Goal: Use online tool/utility: Utilize a website feature to perform a specific function

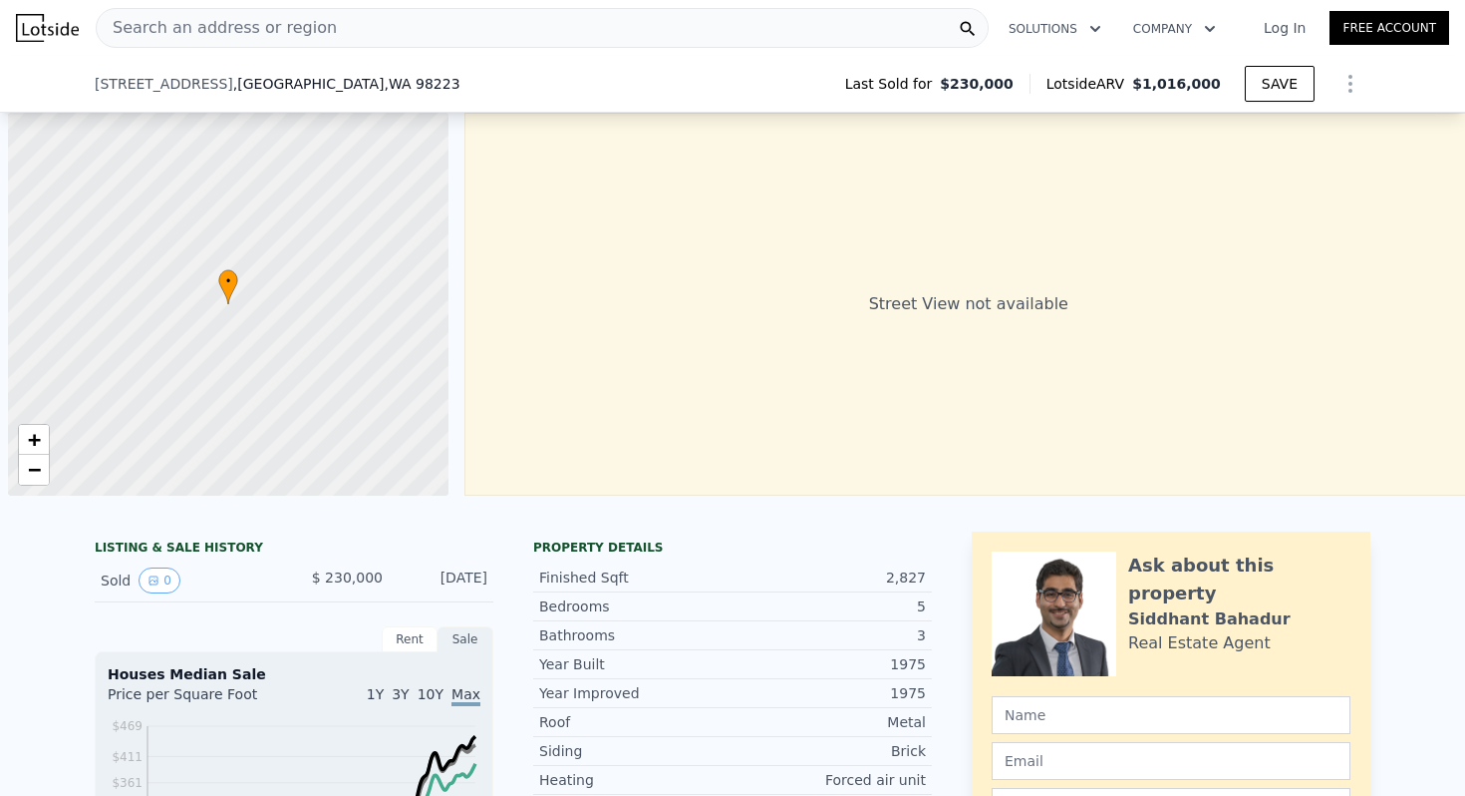
scroll to position [0, 941]
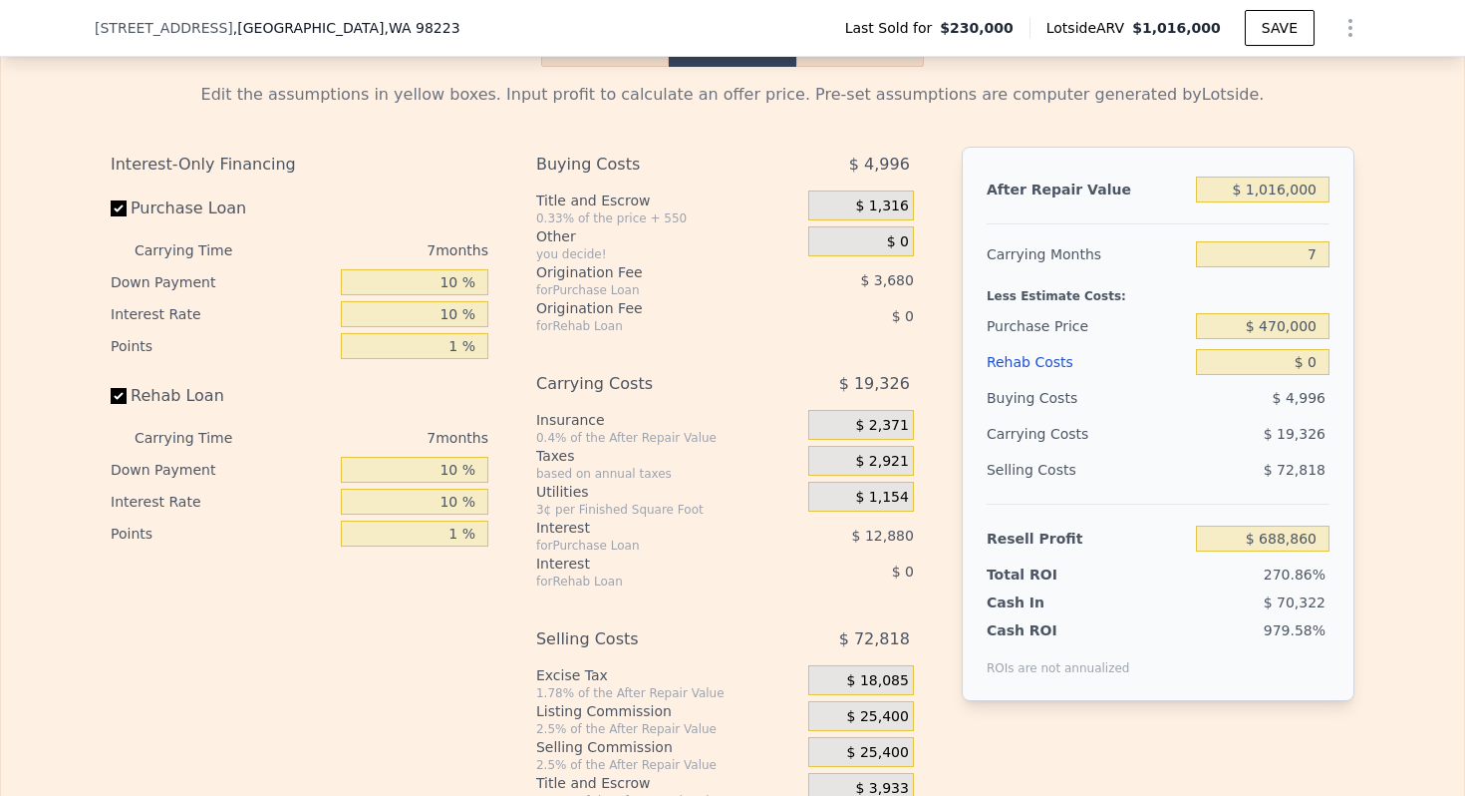
type input "$ 470,000"
click at [1297, 356] on input "$ 0" at bounding box center [1263, 362] width 134 height 26
type input "$ 430,781"
click at [1315, 356] on input "$ 0" at bounding box center [1263, 362] width 134 height 26
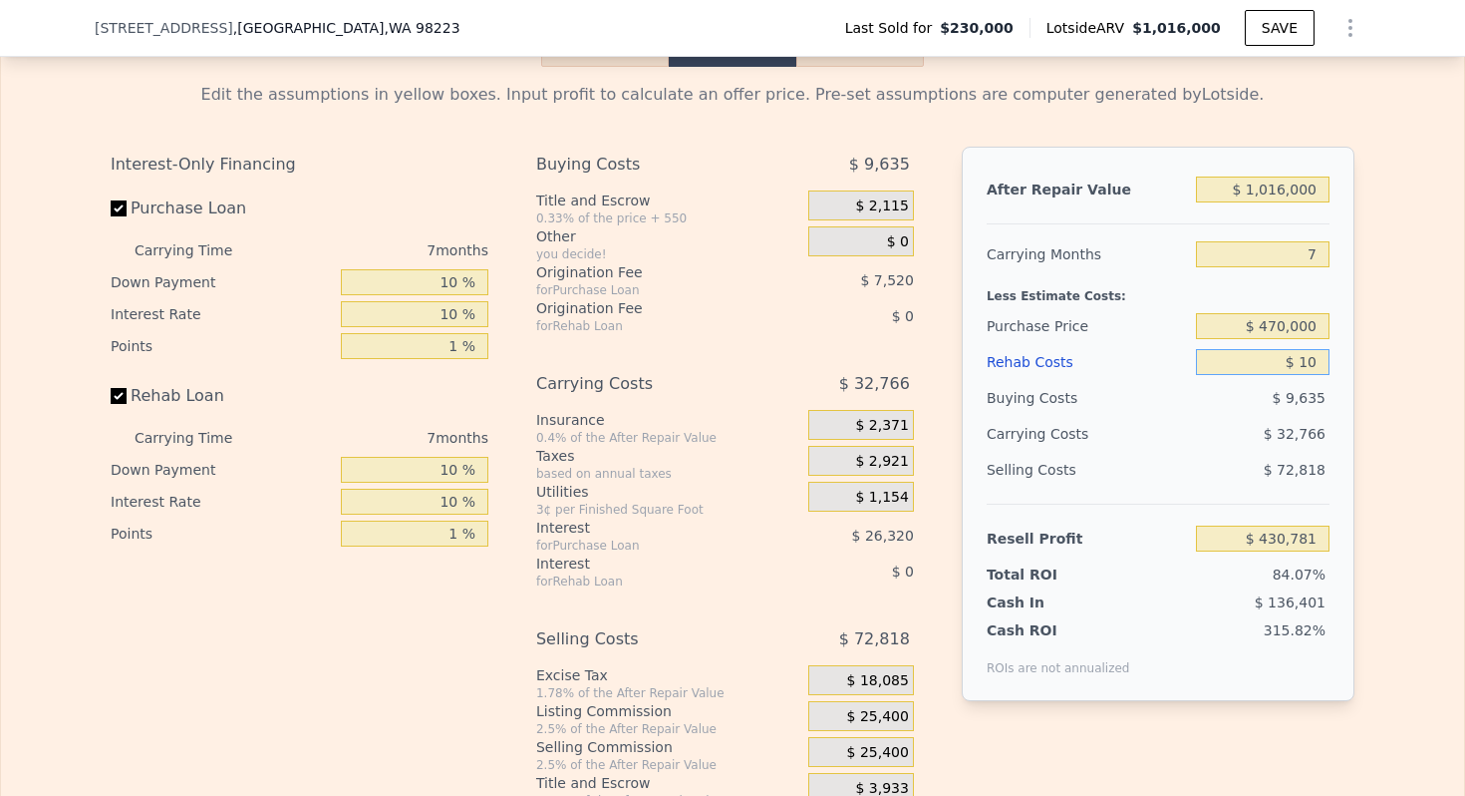
type input "$ 100"
type input "$ 430,672"
type input "$ 1,000"
type input "$ 429,709"
type input "$ 10,000"
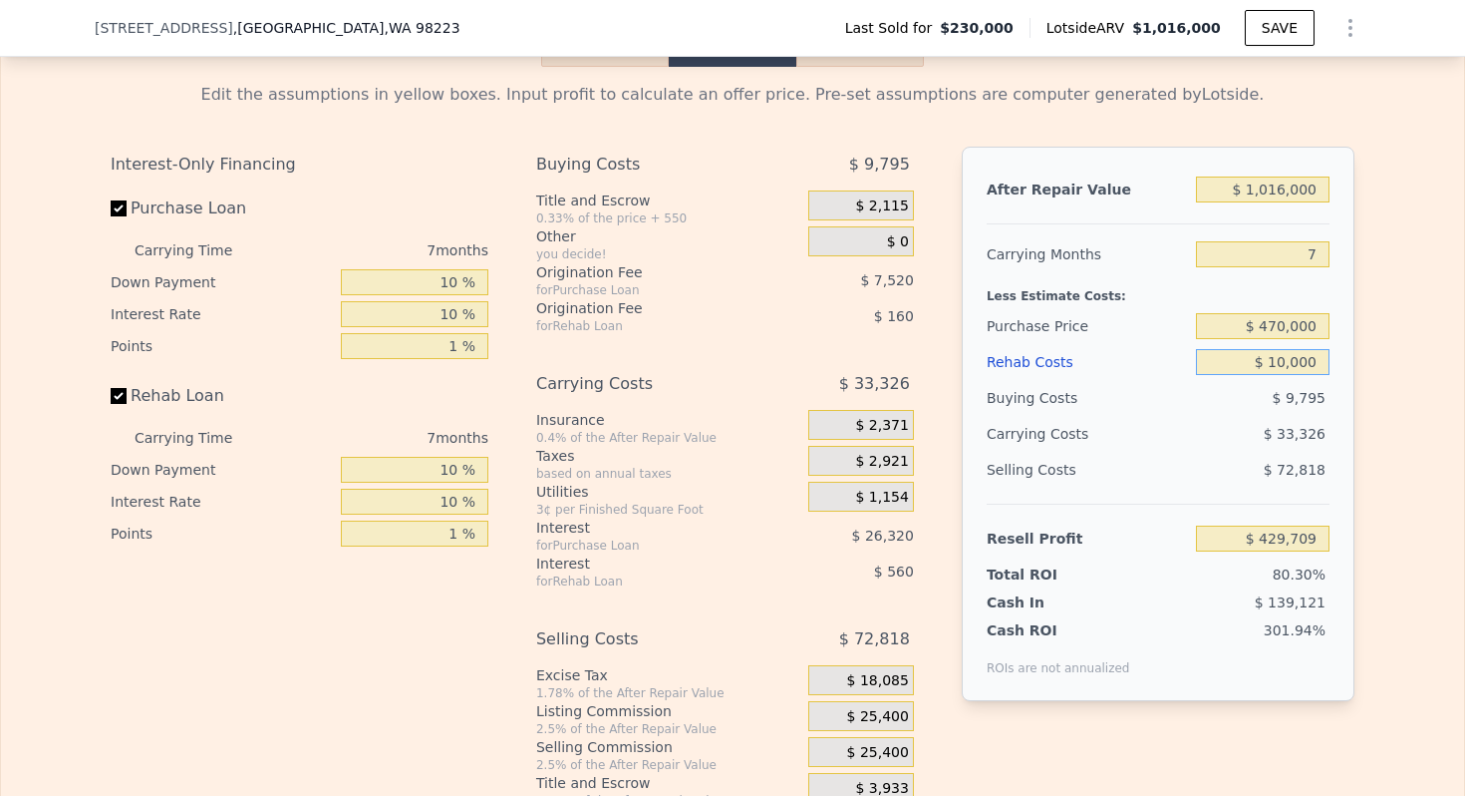
type input "$ 420,061"
type input "$ 100,000"
type input "$ 323,581"
type input "$ 100,000"
click at [1306, 250] on input "7" at bounding box center [1263, 254] width 134 height 26
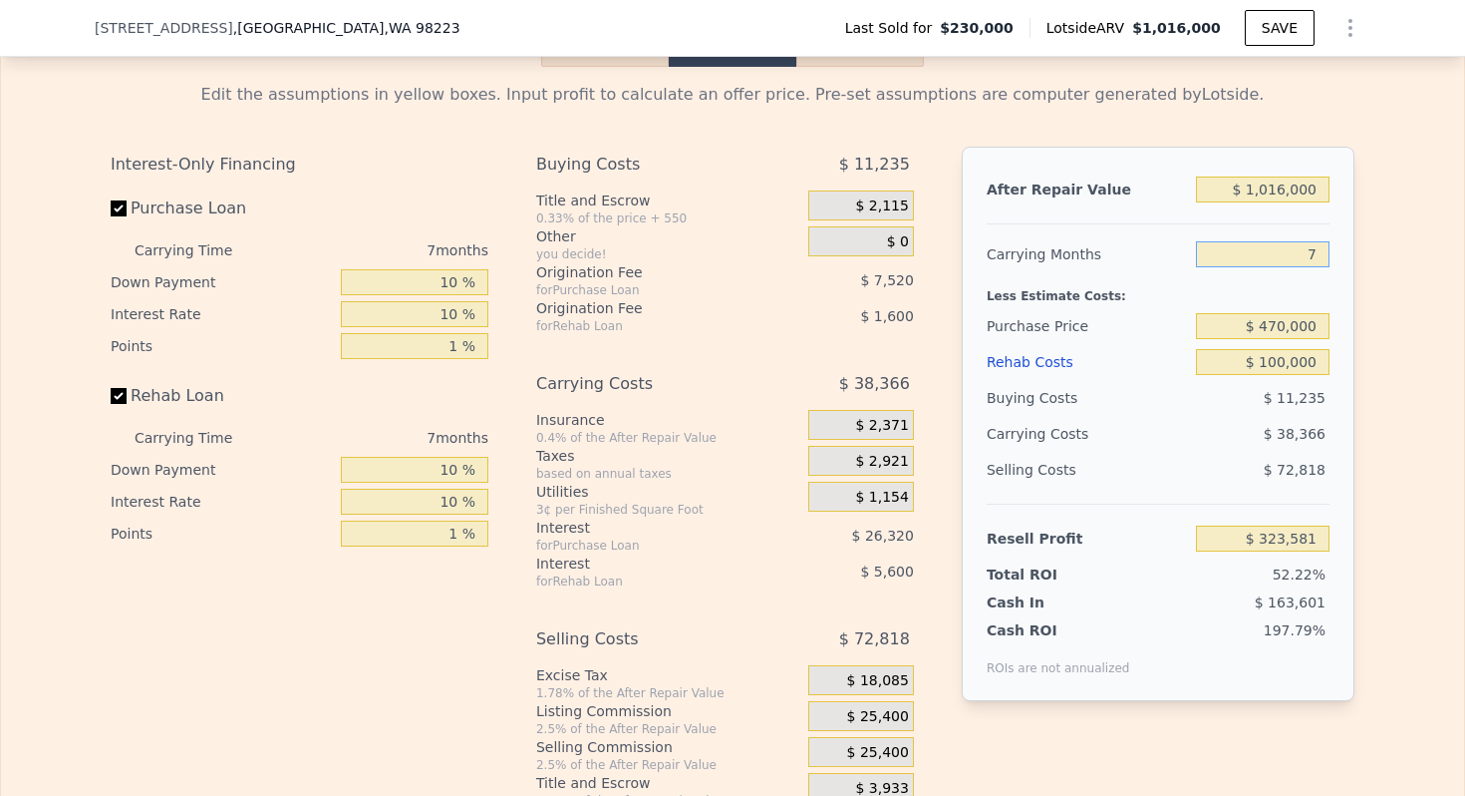
click at [1306, 250] on input "7" at bounding box center [1263, 254] width 134 height 26
type input "4"
type input "$ 340,024"
type input "4"
click at [1290, 186] on input "$ 1,016,000" at bounding box center [1263, 189] width 134 height 26
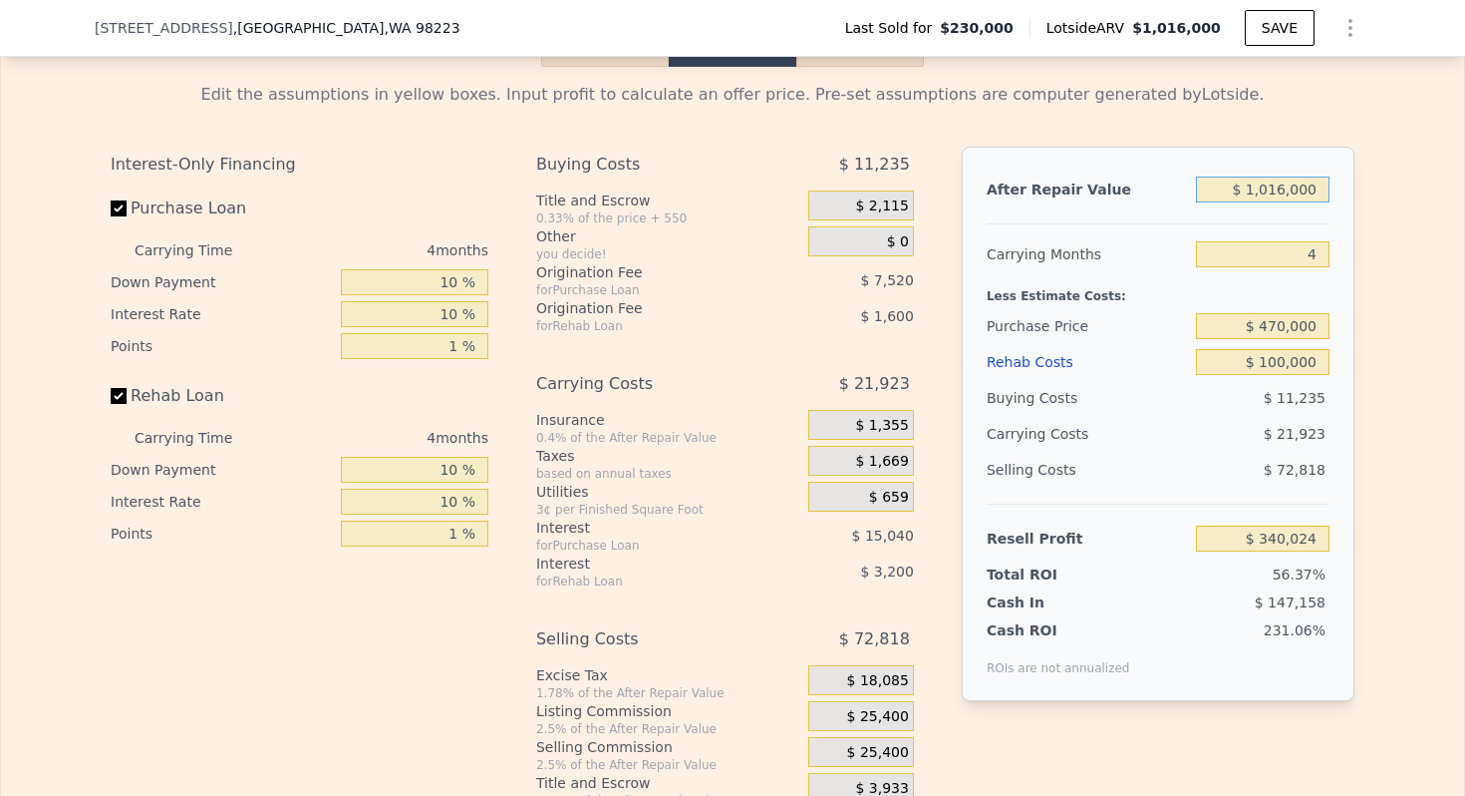
click at [1290, 186] on input "$ 1,016,000" at bounding box center [1263, 189] width 134 height 26
type input "$ 7"
type input "-$ 602,346"
type input "$ 7,000"
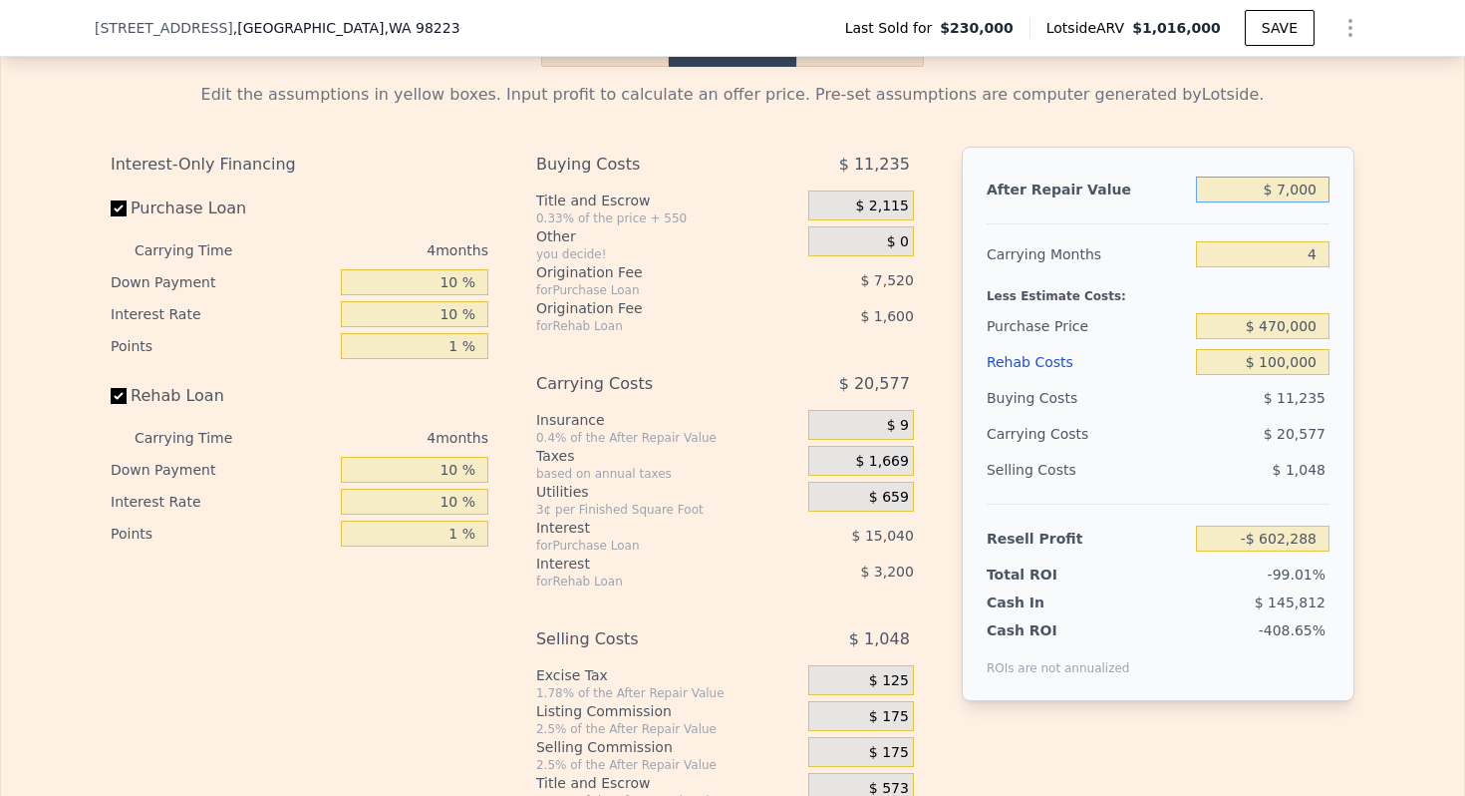
type input "-$ 595,860"
type input "$ 70,000"
type input "-$ 537,425"
type input "$ 700,000"
type input "$ 46,923"
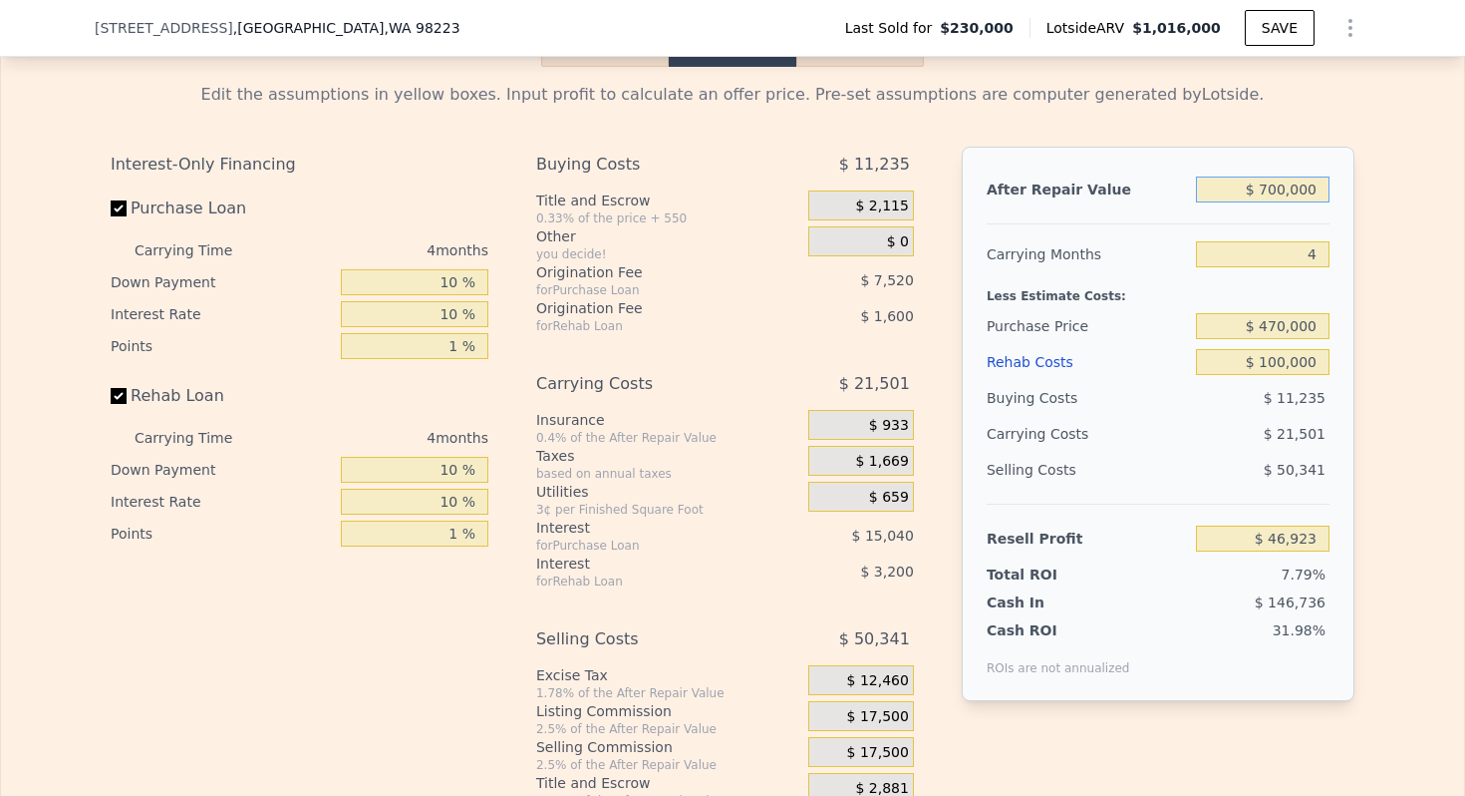
type input "$ 700,000"
click at [1057, 249] on div "Carrying Months" at bounding box center [1087, 254] width 201 height 36
click at [896, 719] on span "$ 17,500" at bounding box center [878, 717] width 62 height 18
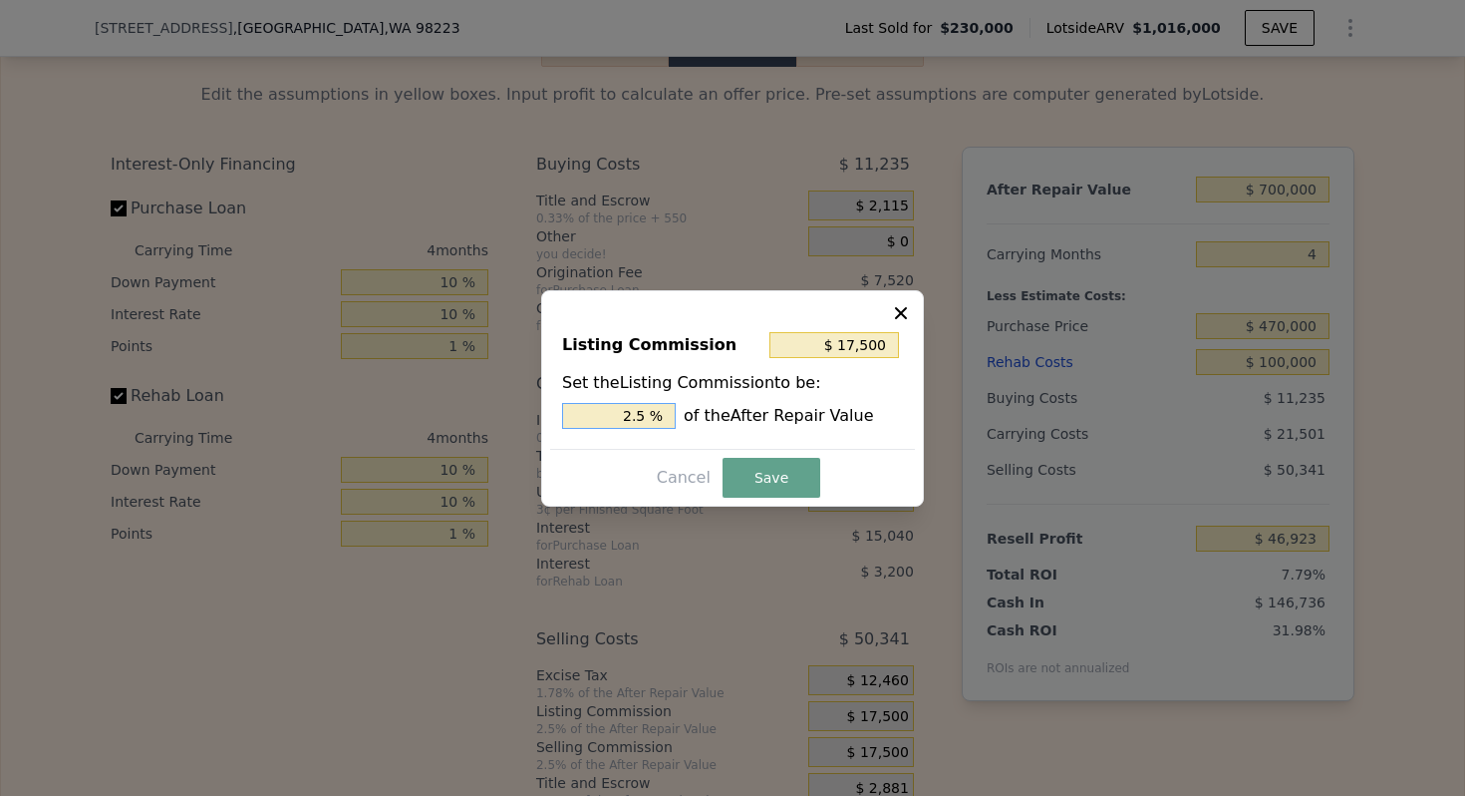
click at [628, 414] on input "2.5 %" at bounding box center [619, 416] width 114 height 26
type input "$ 7,000"
type input "1. %"
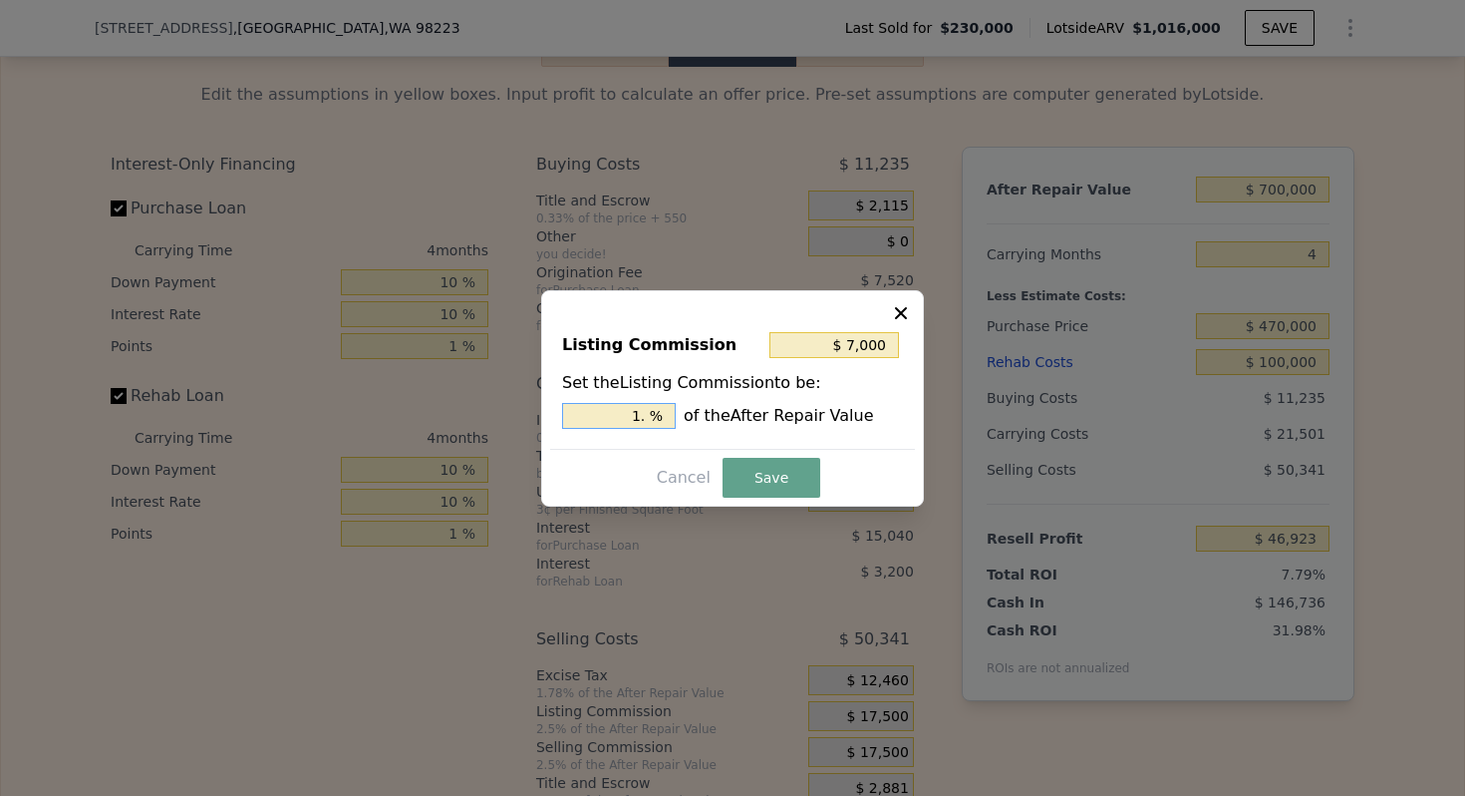
type input "$ 10,500"
type input "1.5 %"
click at [773, 479] on button "Save" at bounding box center [772, 478] width 98 height 40
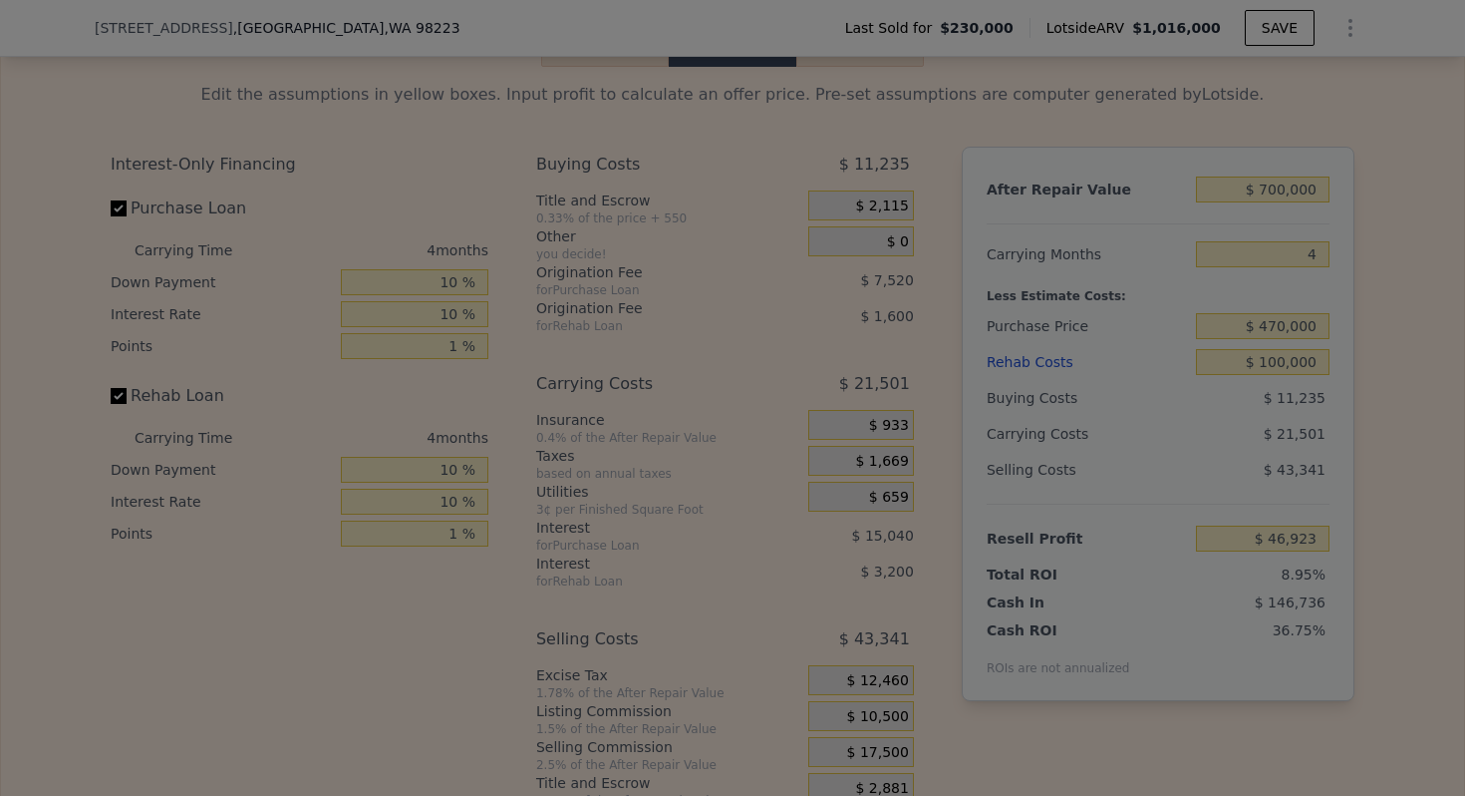
type input "$ 53,923"
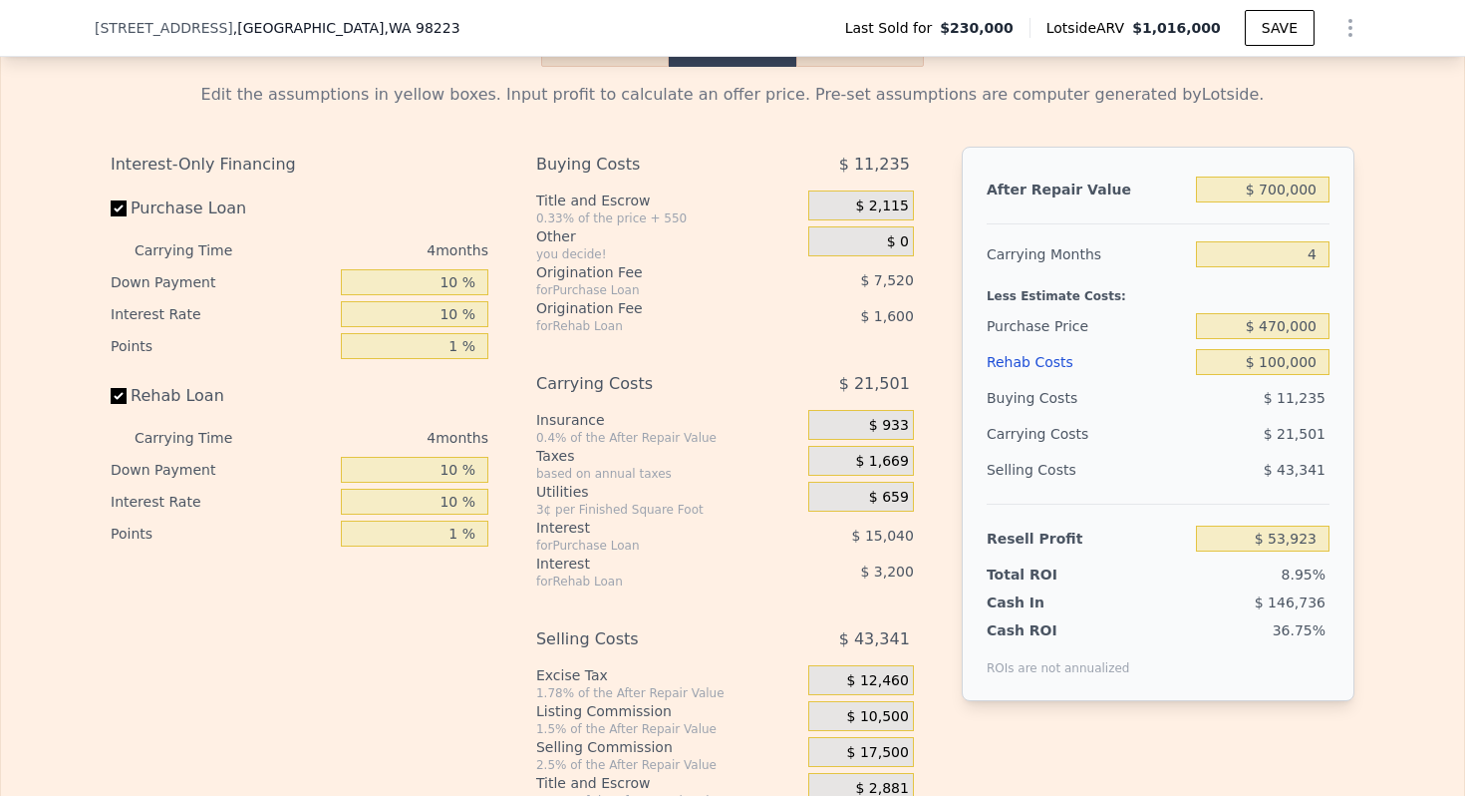
click at [1048, 445] on div "Carrying Costs" at bounding box center [1049, 434] width 125 height 36
click at [1306, 187] on input "$ 700,000" at bounding box center [1263, 189] width 134 height 26
type input "$ 6"
type input "-$ 602,347"
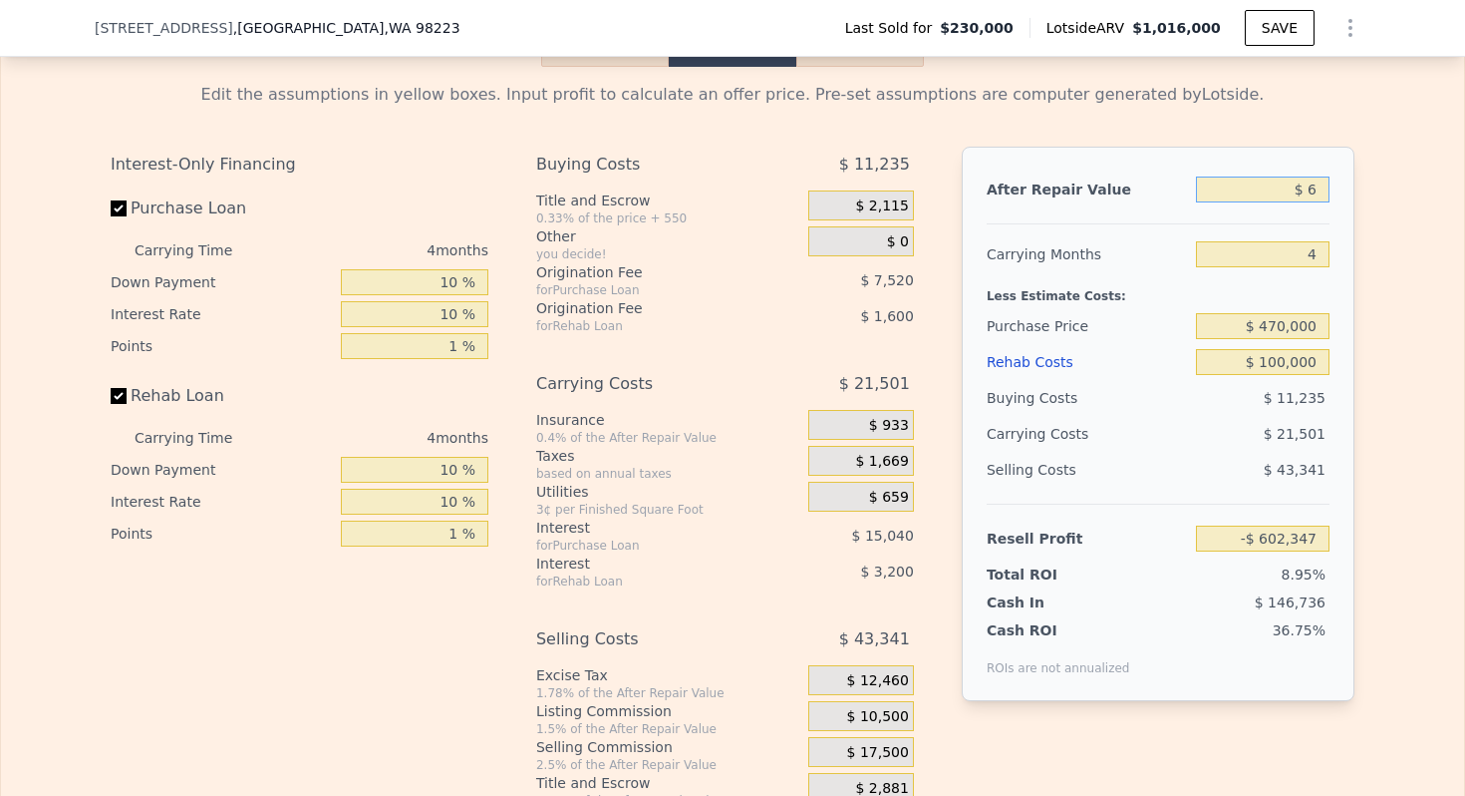
type input "$ 60"
type input "-$ 602,297"
type input "$ 600"
type input "-$ 601,791"
type input "$ 6,000"
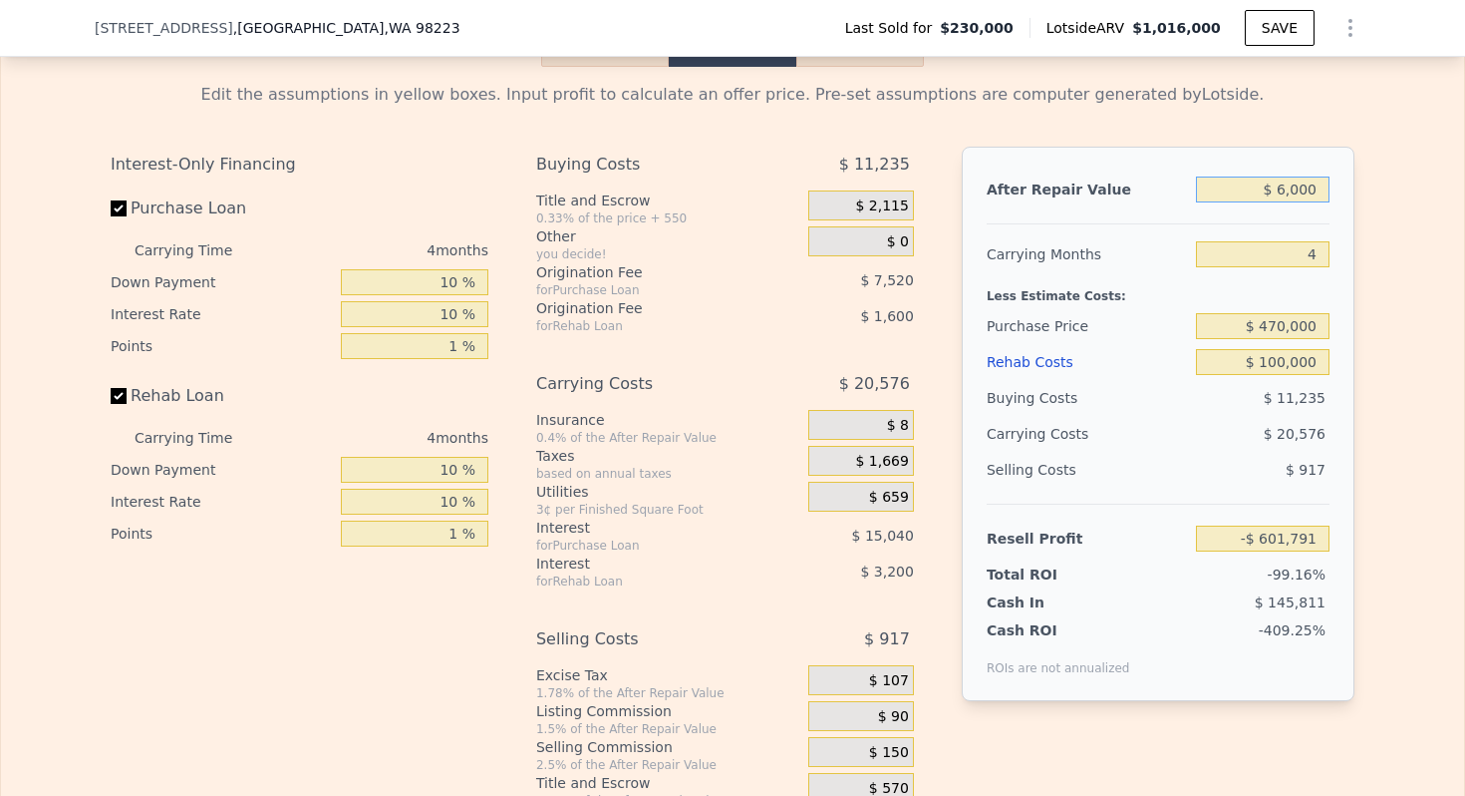
type input "-$ 596,728"
type input "$ 60,000"
type input "-$ 546,101"
type input "$ 600,000"
type input "-$ 39,831"
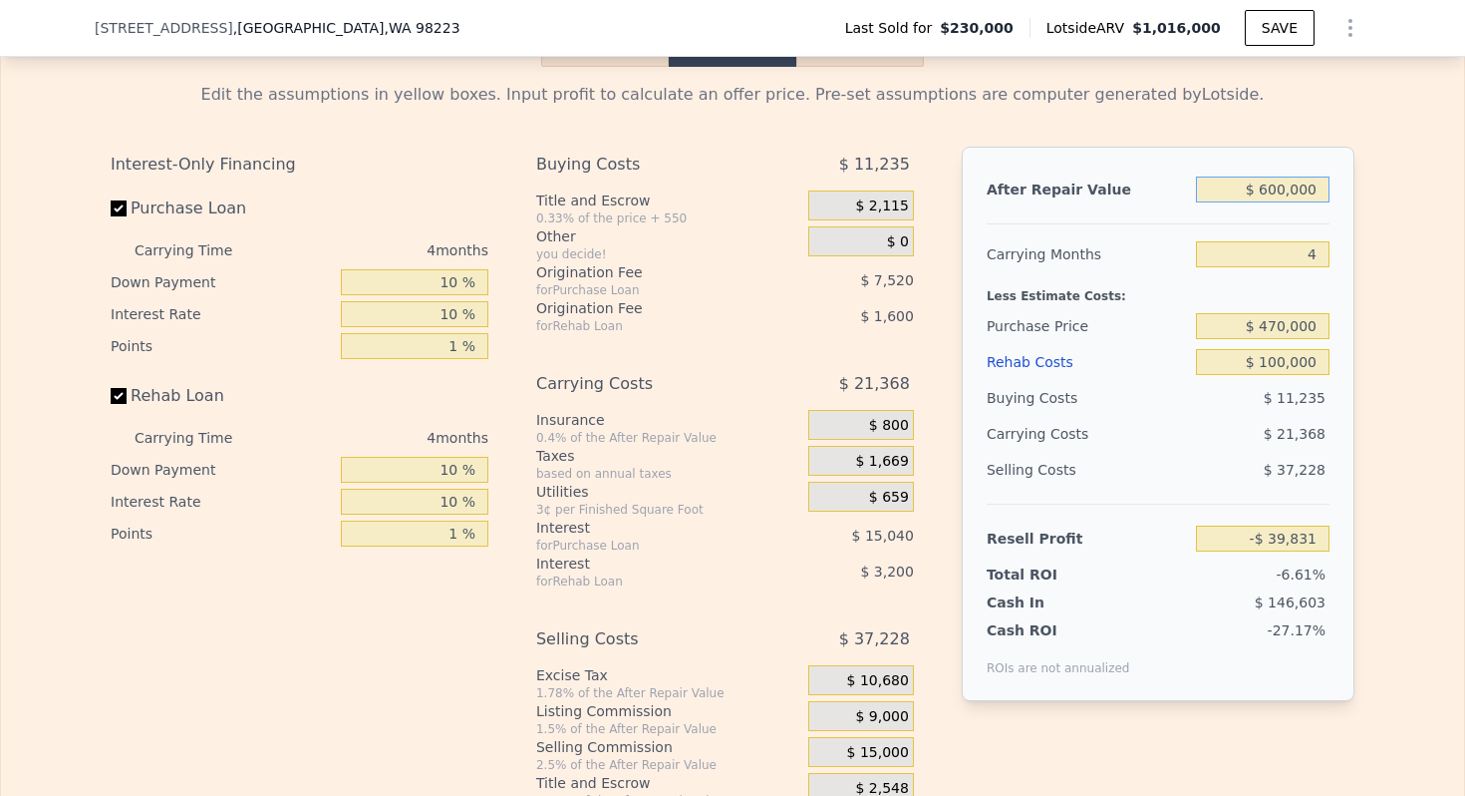
type input "$ 600,000"
click at [1297, 360] on input "$ 100,000" at bounding box center [1263, 362] width 134 height 26
type input "$ 5"
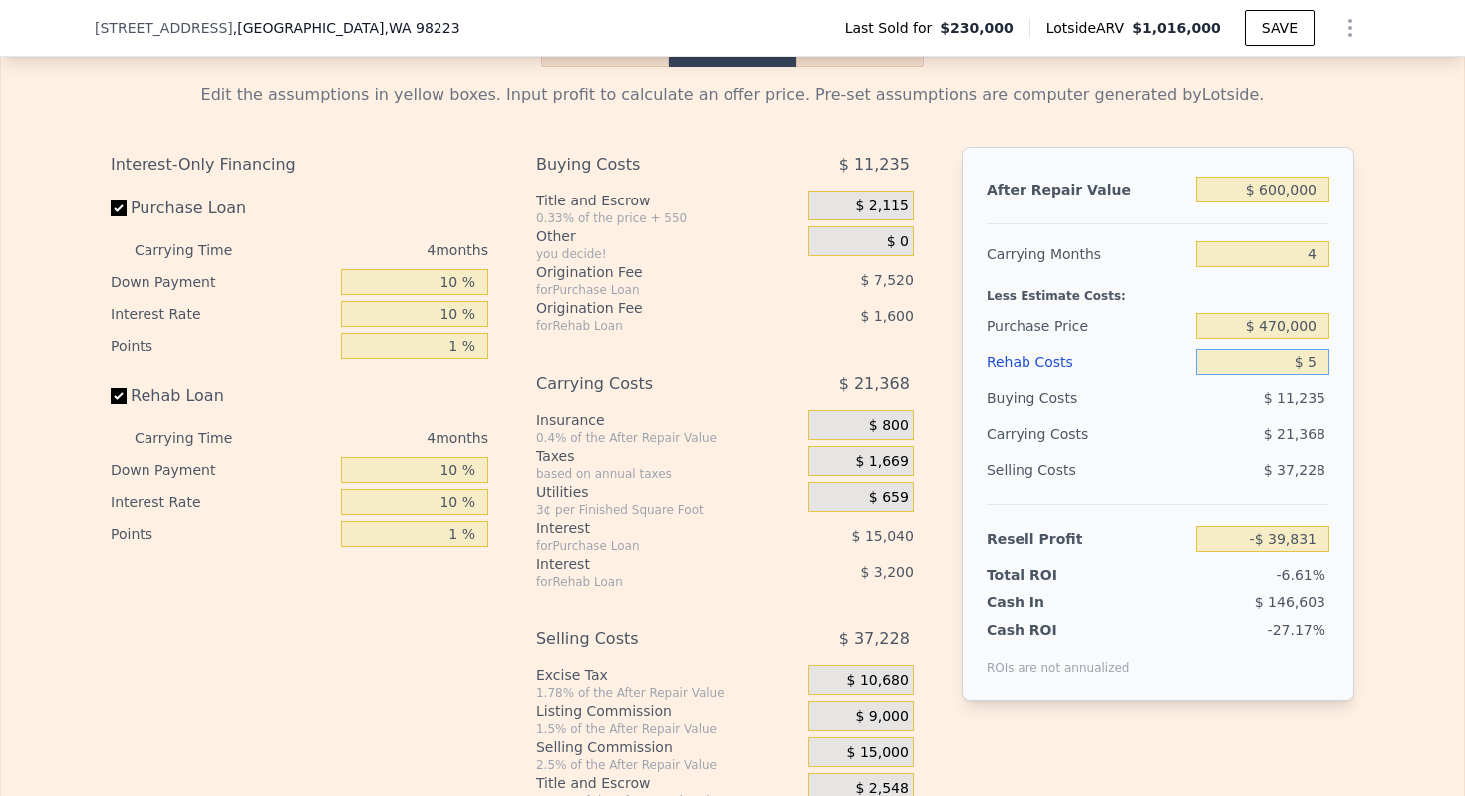
type input "$ 64,964"
type input "$ 50"
type input "$ 64,918"
type input "$ 500"
type input "$ 64,445"
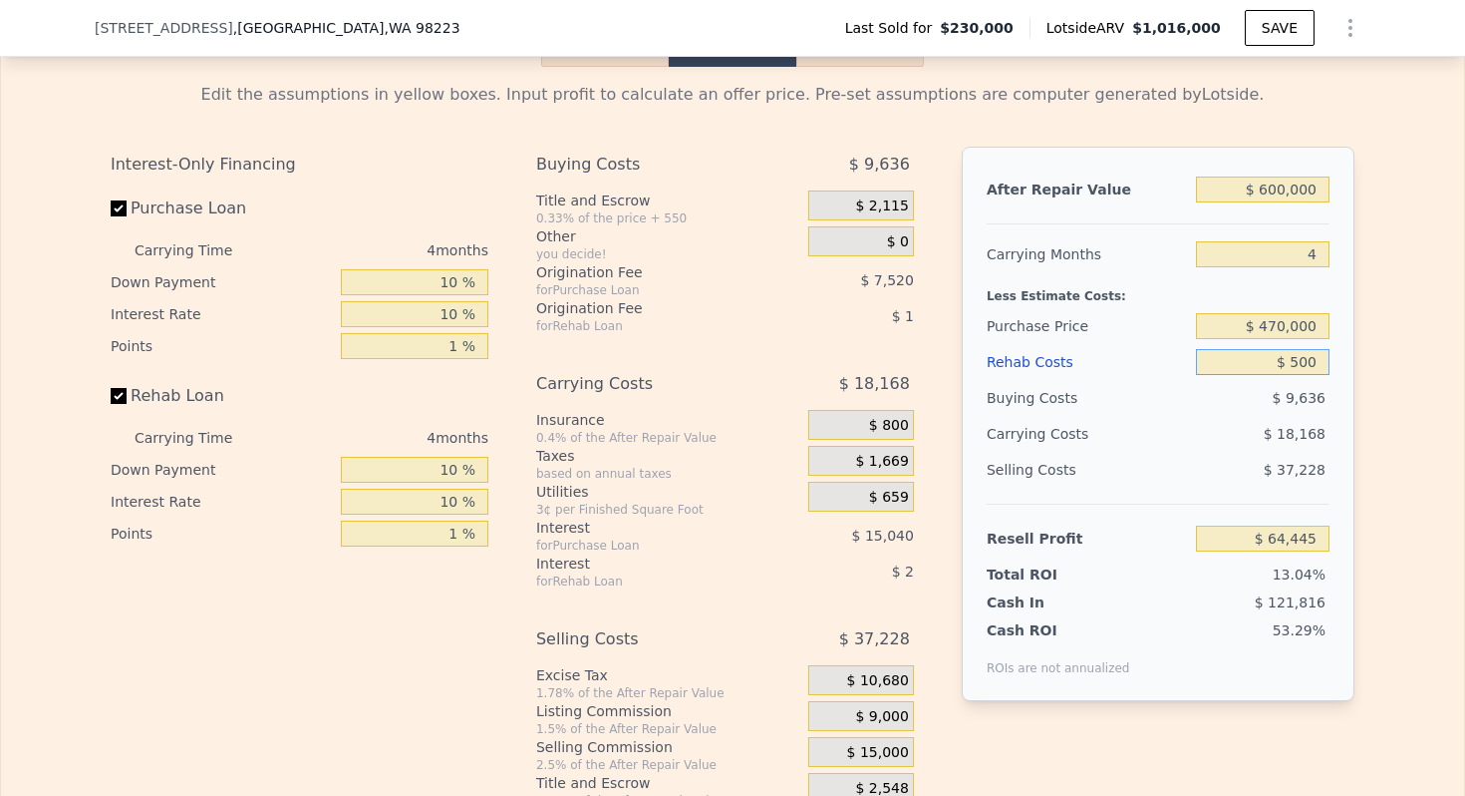
type input "$ 5,000"
type input "$ 59,729"
type input "$ 50,000"
type input "$ 12,569"
click at [1062, 326] on div "Purchase Price" at bounding box center [1087, 326] width 201 height 36
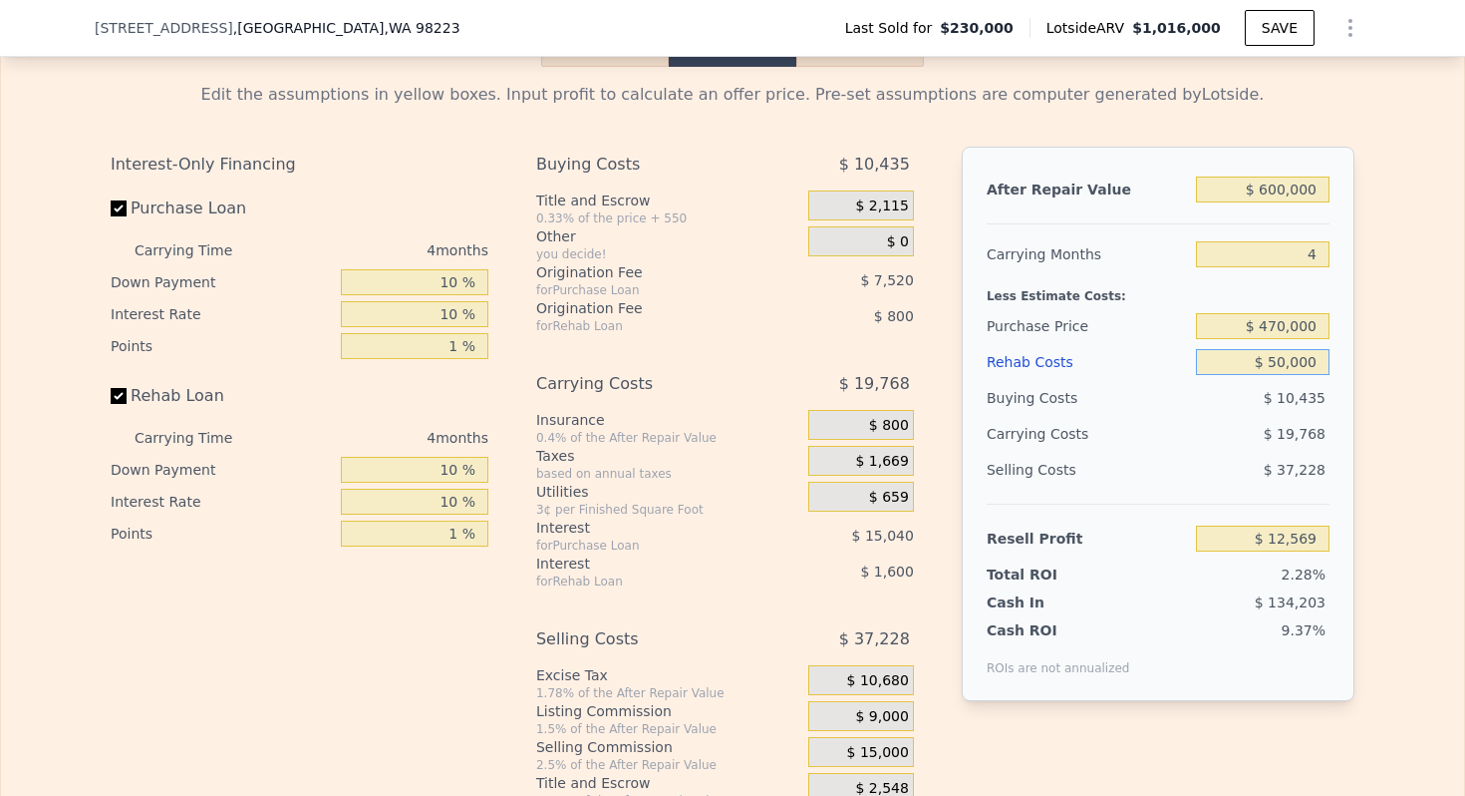
click at [1304, 359] on input "$ 50,000" at bounding box center [1263, 362] width 134 height 26
type input "$ 3"
type input "$ 64,966"
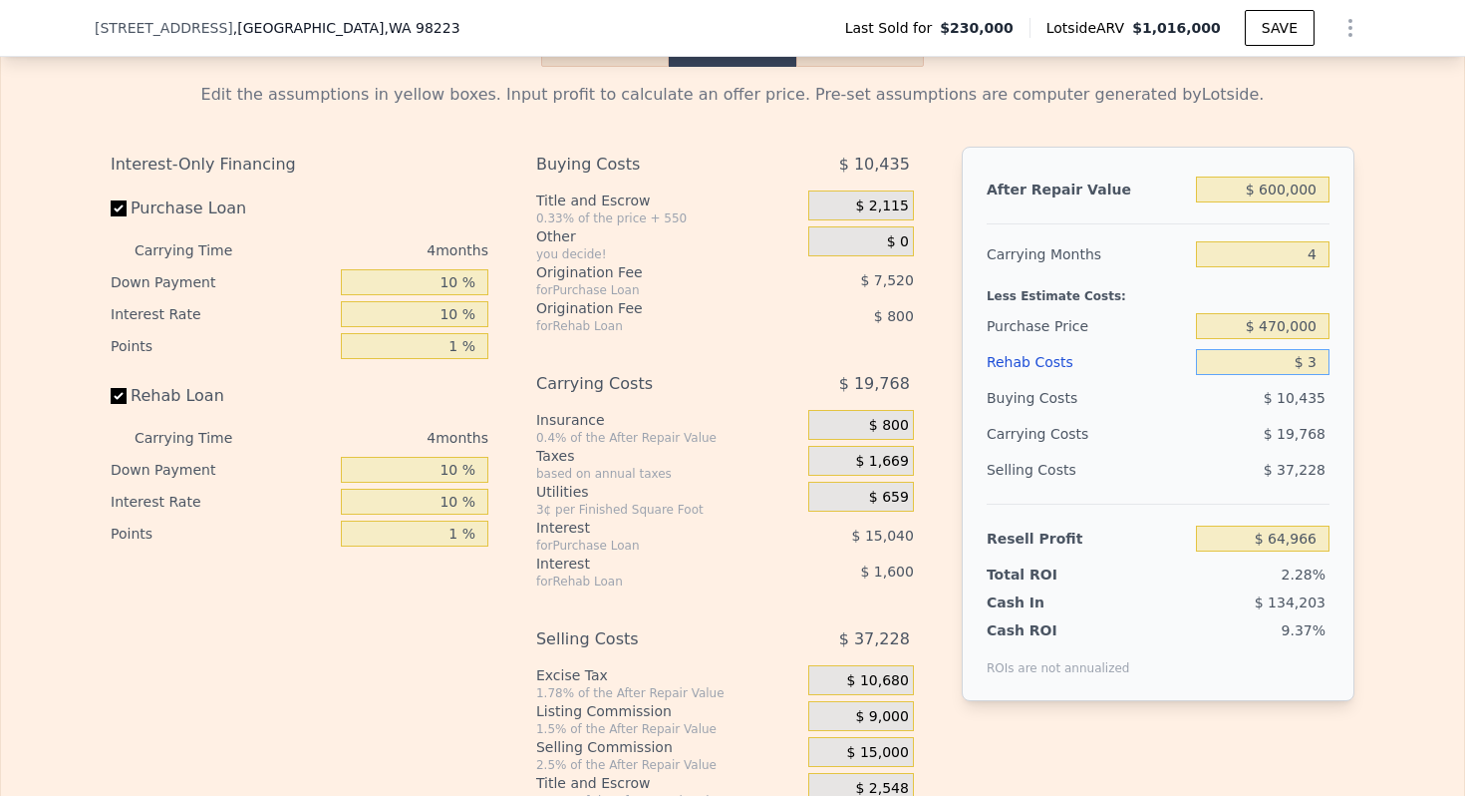
type input "$ 30"
type input "$ 64,939"
type input "$ 300"
type input "$ 64,656"
type input "$ 3,000"
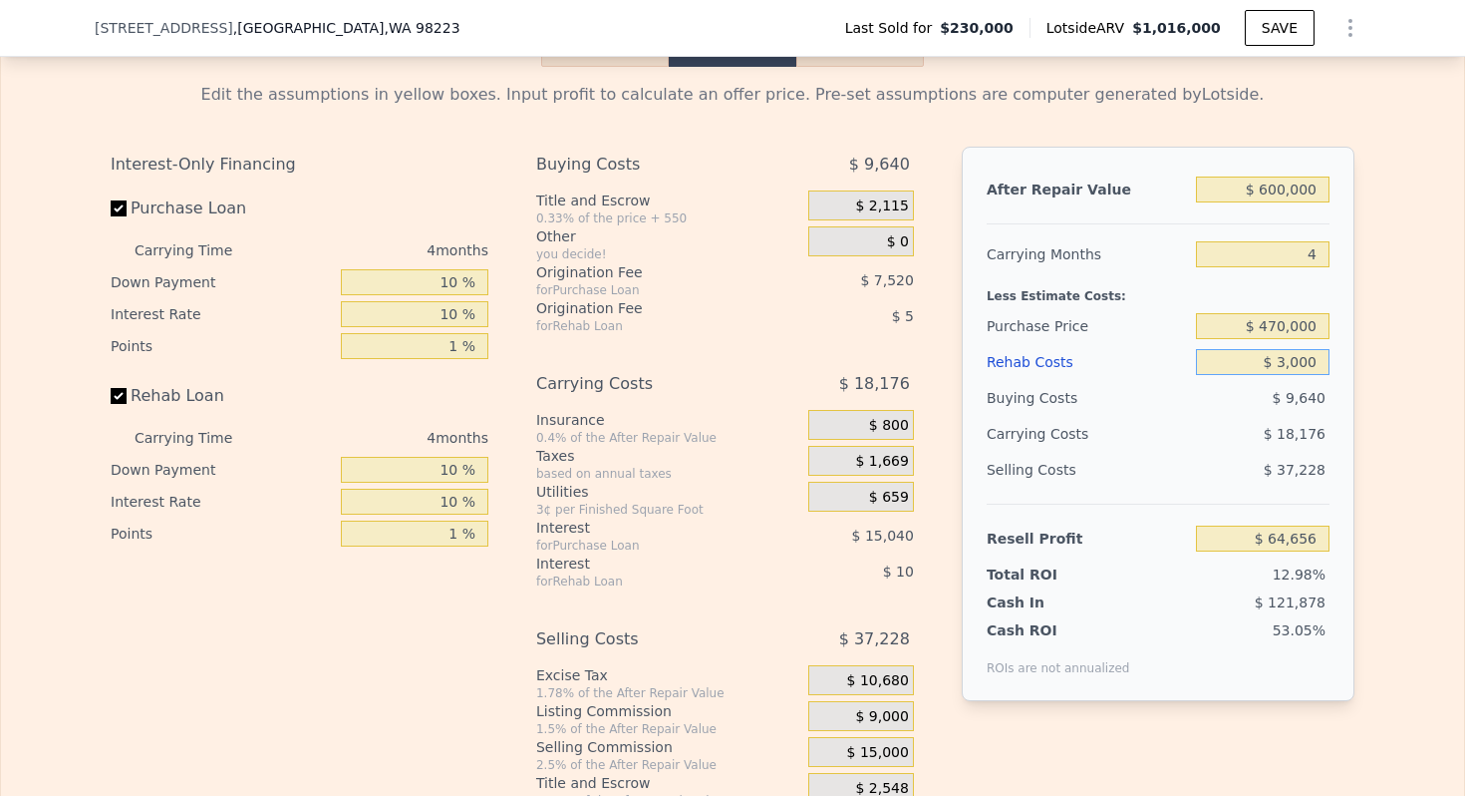
type input "$ 61,825"
type input "$ 30,000"
type input "$ 33,529"
type input "$ 30,000"
click at [880, 717] on span "$ 9,000" at bounding box center [881, 717] width 53 height 18
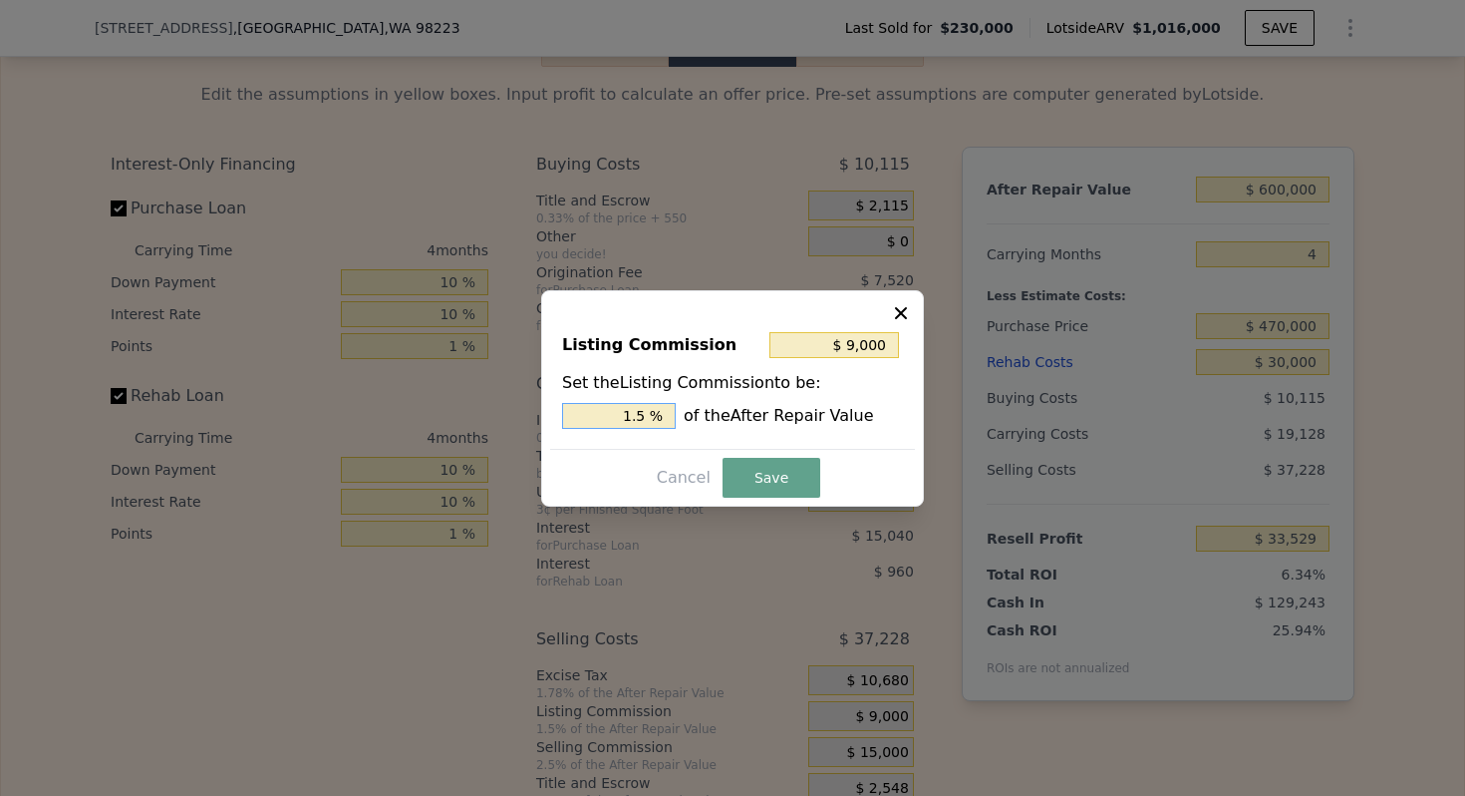
click at [641, 409] on input "1.5 %" at bounding box center [619, 416] width 114 height 26
type input "$ 12,000"
type input "2. %"
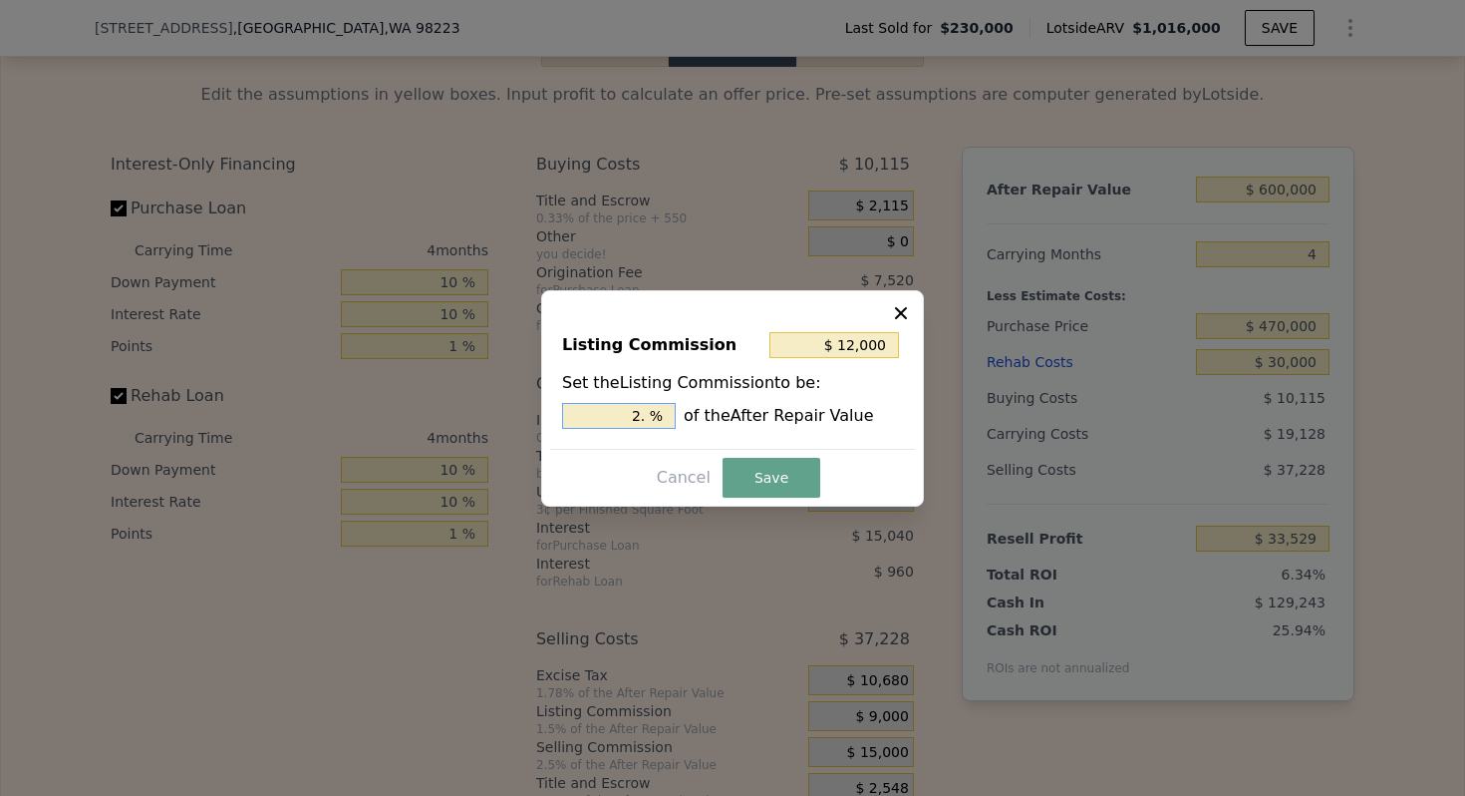
type input "$ 15,000"
type input "2.5 %"
click at [796, 479] on button "Save" at bounding box center [772, 478] width 98 height 40
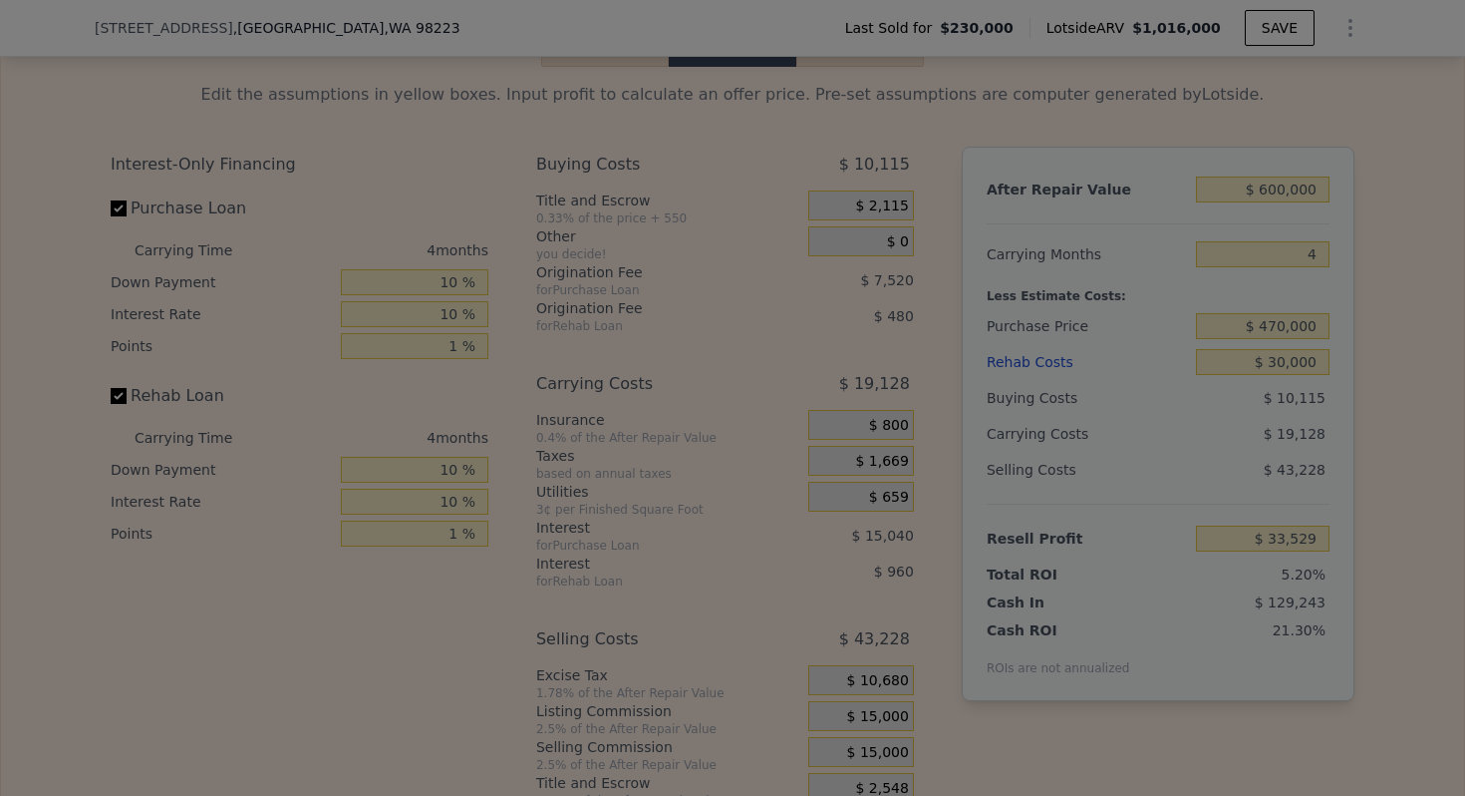
type input "$ 27,529"
